Goal: Task Accomplishment & Management: Complete application form

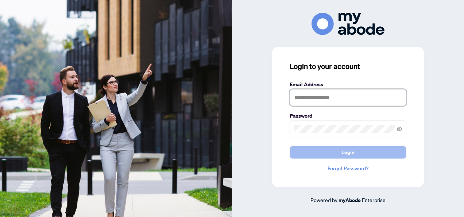
type input "**********"
click at [335, 153] on button "Login" at bounding box center [348, 152] width 117 height 12
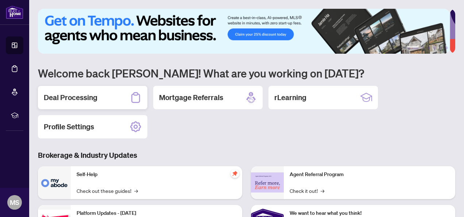
click at [65, 99] on h2 "Deal Processing" at bounding box center [71, 97] width 54 height 10
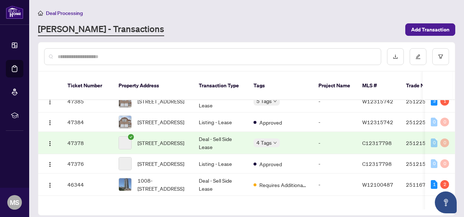
scroll to position [116, 0]
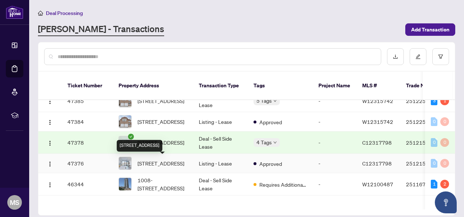
click at [177, 165] on span "[STREET_ADDRESS]" at bounding box center [161, 163] width 47 height 8
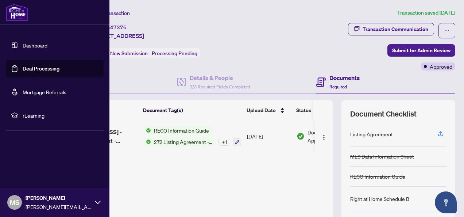
click at [32, 67] on link "Deal Processing" at bounding box center [41, 68] width 37 height 7
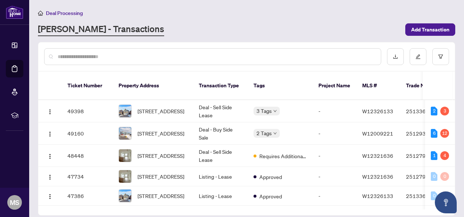
click at [163, 58] on input "text" at bounding box center [217, 57] width 318 height 8
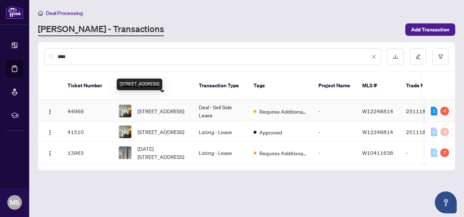
type input "****"
click at [164, 107] on span "[STREET_ADDRESS]" at bounding box center [161, 111] width 47 height 8
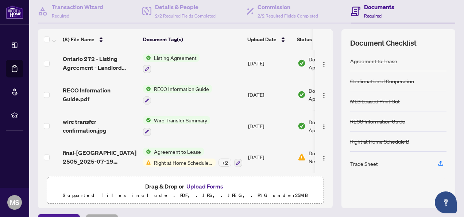
scroll to position [88, 0]
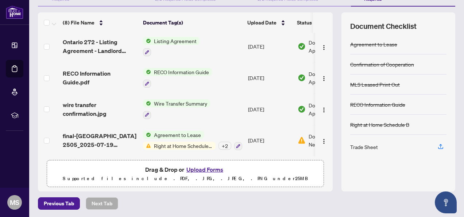
click at [203, 165] on button "Upload Forms" at bounding box center [204, 169] width 41 height 9
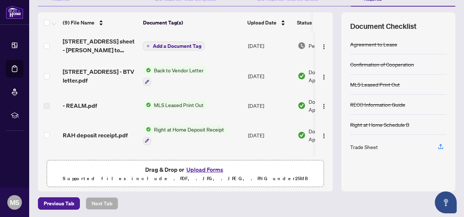
scroll to position [0, 0]
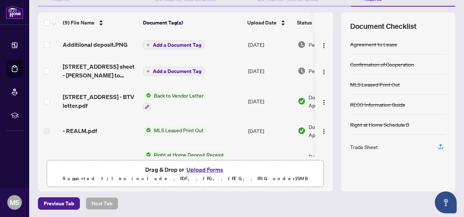
click at [153, 41] on button "Add a Document Tag" at bounding box center [174, 45] width 62 height 9
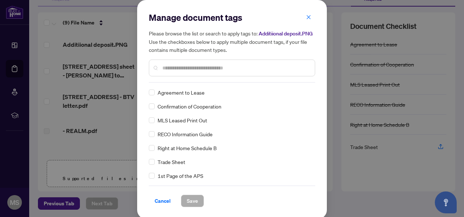
click at [177, 77] on div "Manage document tags Please browse the list or search to apply tags to: Additii…" at bounding box center [232, 47] width 166 height 71
click at [183, 69] on input "text" at bounding box center [235, 68] width 147 height 8
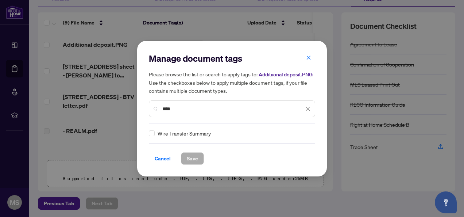
type input "****"
click at [151, 138] on div "Manage document tags Please browse the list or search to apply tags to: Additii…" at bounding box center [232, 109] width 166 height 112
click at [193, 156] on span "Save" at bounding box center [192, 159] width 11 height 12
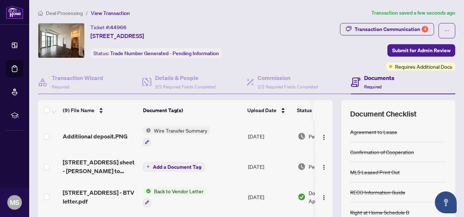
click at [429, 39] on div "Transaction Communication 4 Submit for Admin Review Requires Additional Docs" at bounding box center [369, 46] width 173 height 47
click at [411, 53] on span "Submit for Admin Review" at bounding box center [421, 51] width 58 height 12
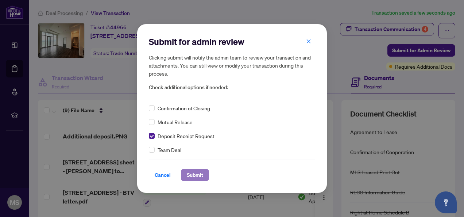
click at [194, 177] on span "Submit" at bounding box center [195, 175] width 16 height 12
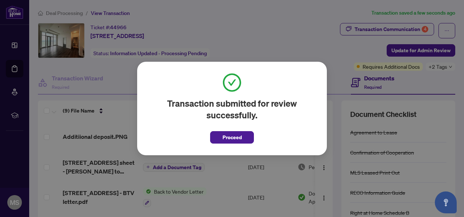
click at [299, 20] on div "Transaction submitted for review successfully. Proceed Cancel OK" at bounding box center [232, 108] width 464 height 217
